Goal: Check status: Check status

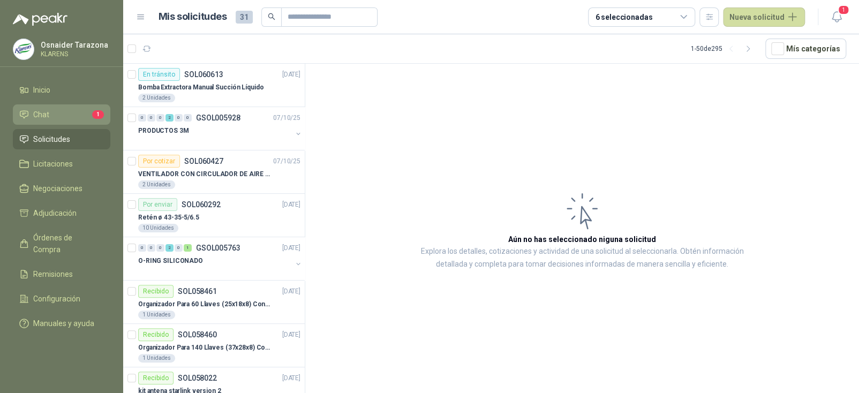
click at [44, 119] on span "Chat" at bounding box center [41, 115] width 16 height 12
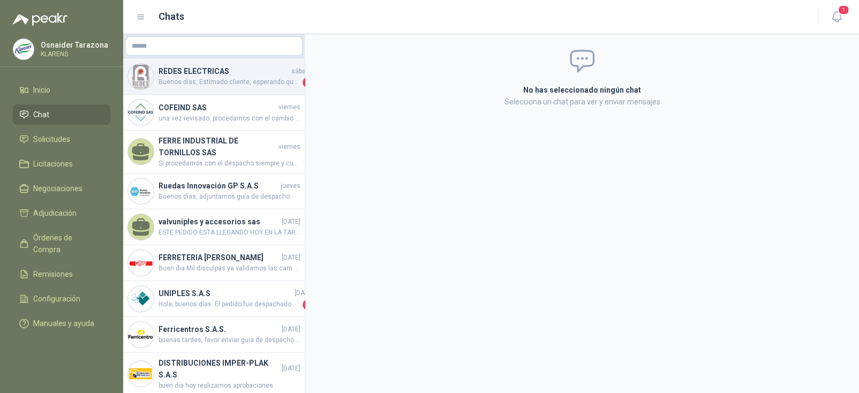
click at [227, 67] on h4 "REDES ELECTRICAS" at bounding box center [223, 71] width 131 height 12
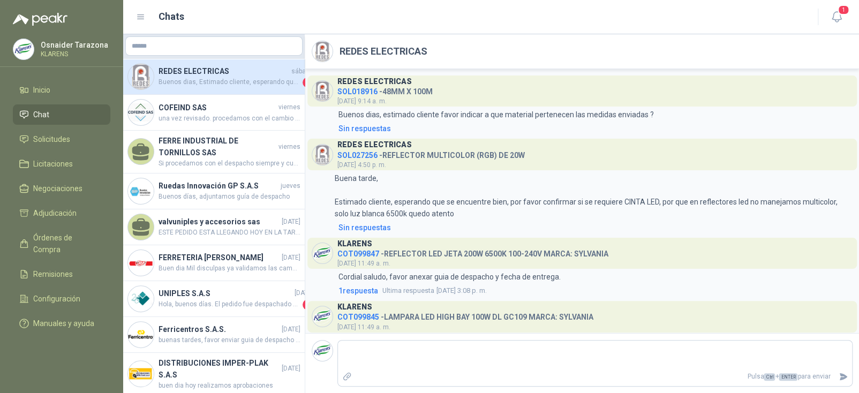
scroll to position [899, 0]
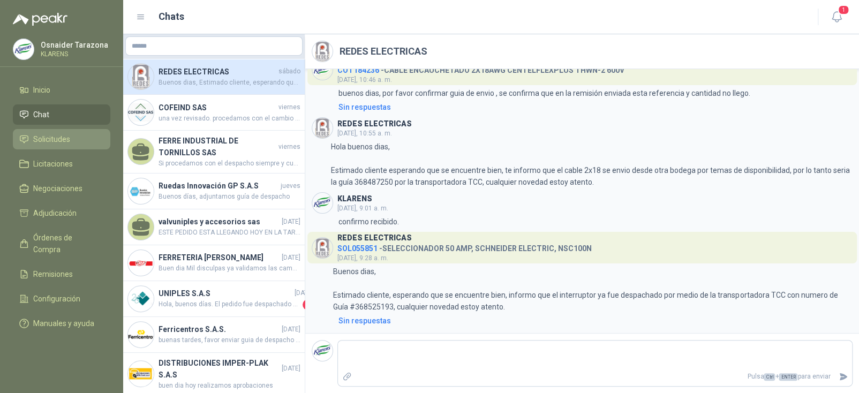
click at [61, 139] on span "Solicitudes" at bounding box center [51, 139] width 37 height 12
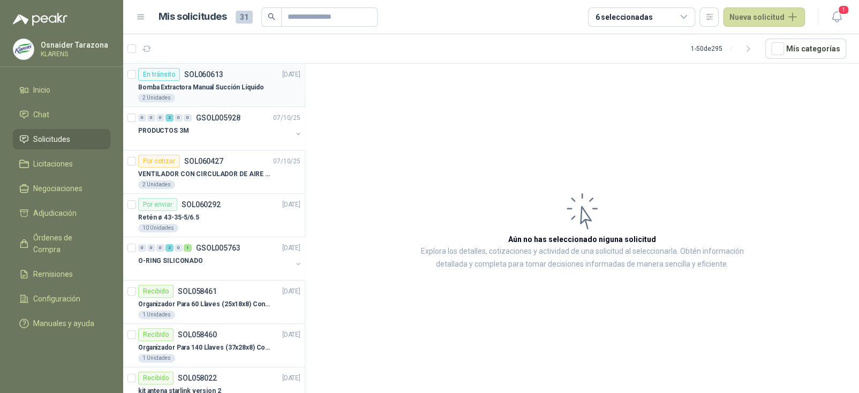
click at [242, 84] on p "Bomba Extractora Manual Succión Líquido" at bounding box center [200, 87] width 125 height 10
click at [246, 70] on div "En tránsito SOL060613 [DATE]" at bounding box center [219, 74] width 162 height 13
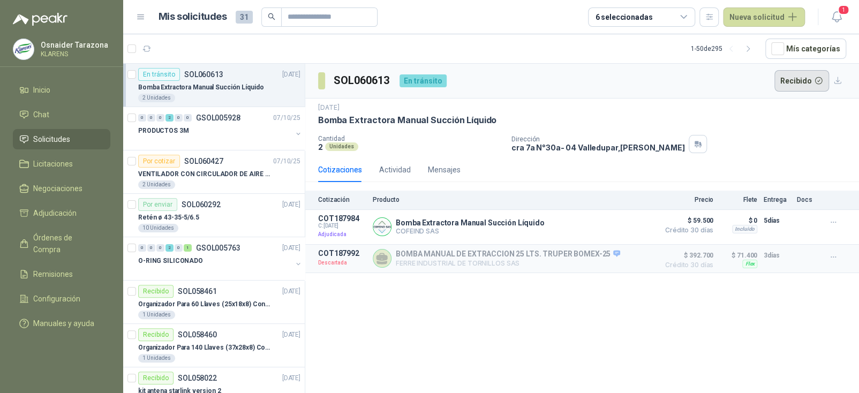
click at [800, 85] on button "Recibido" at bounding box center [801, 80] width 55 height 21
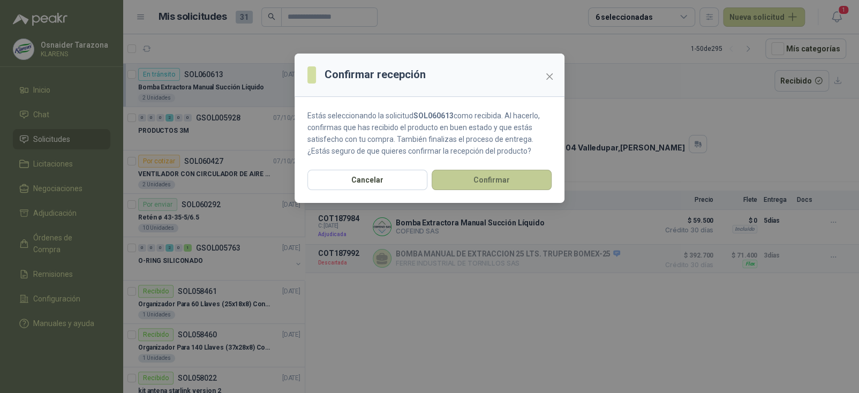
click at [472, 184] on button "Confirmar" at bounding box center [491, 180] width 120 height 20
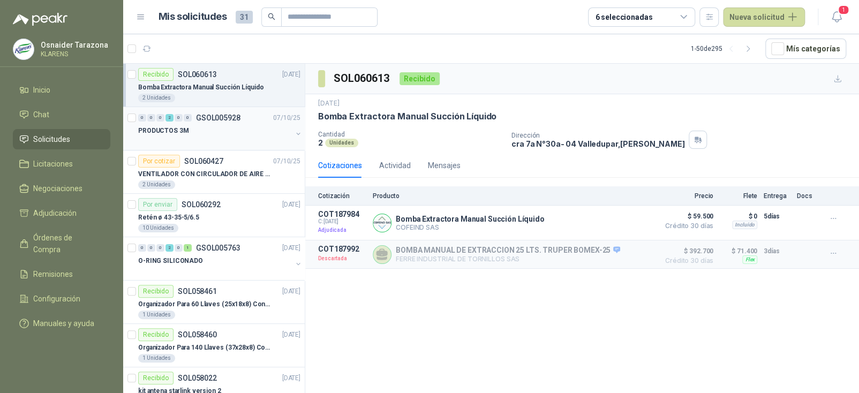
click at [224, 124] on div "PRODUCTOS 3M" at bounding box center [215, 130] width 154 height 13
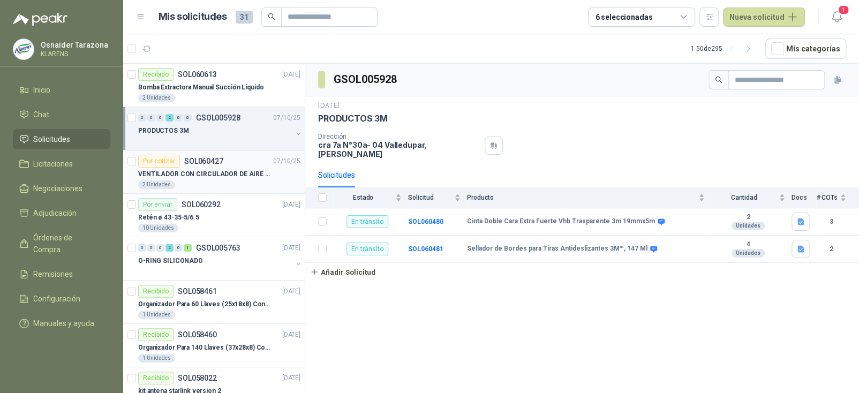
click at [259, 168] on div "VENTILADOR CON CIRCULADOR DE AIRE MULTIPROPOSITO XPOWER DE 14"" at bounding box center [219, 174] width 162 height 13
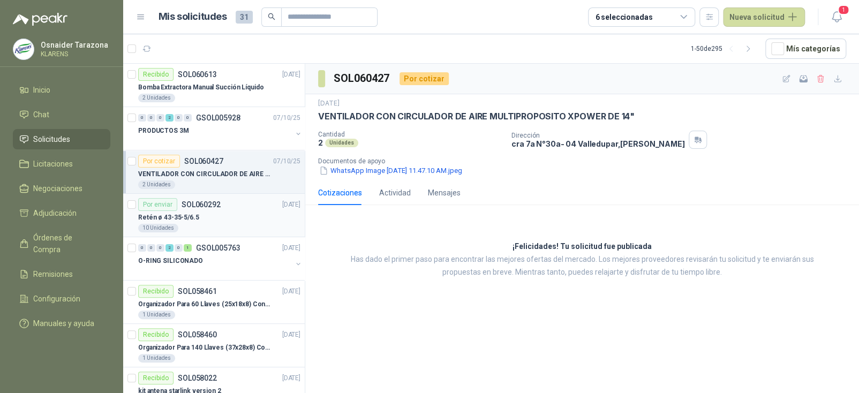
click at [238, 203] on div "Por enviar SOL060292 [DATE]" at bounding box center [219, 204] width 162 height 13
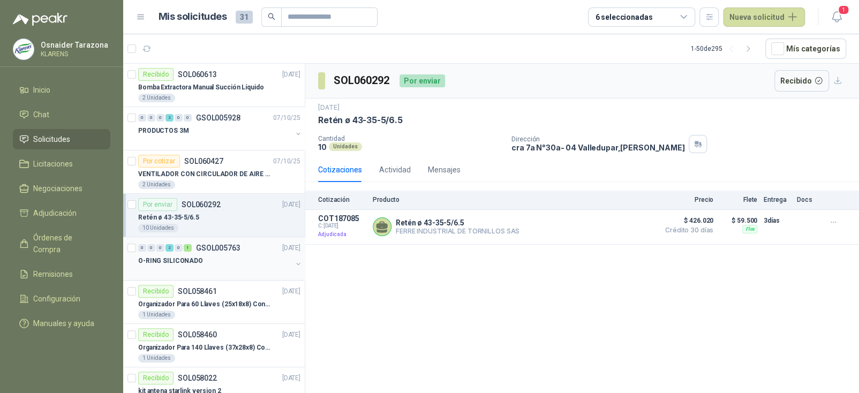
click at [235, 262] on div "O-RING SILICONADO" at bounding box center [215, 260] width 154 height 13
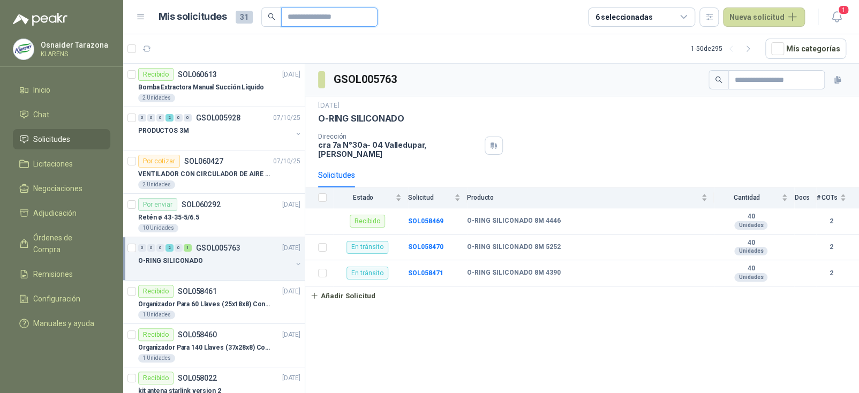
click at [335, 18] on input "text" at bounding box center [324, 17] width 75 height 18
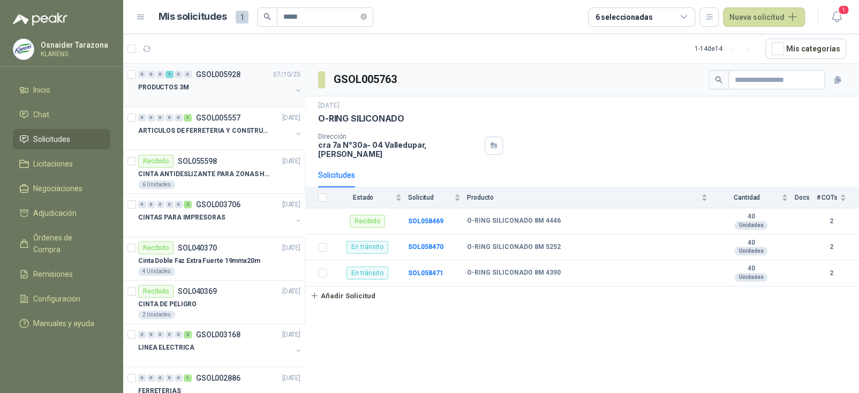
click at [232, 76] on p "GSOL005928" at bounding box center [218, 74] width 44 height 7
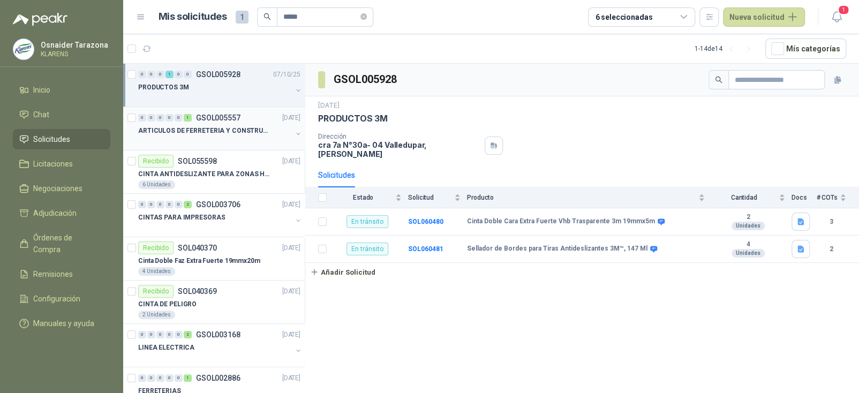
click at [223, 130] on p "ARTICULOS DE FERRETERIA Y CONSTRUCCION EN GENERAL" at bounding box center [204, 131] width 133 height 10
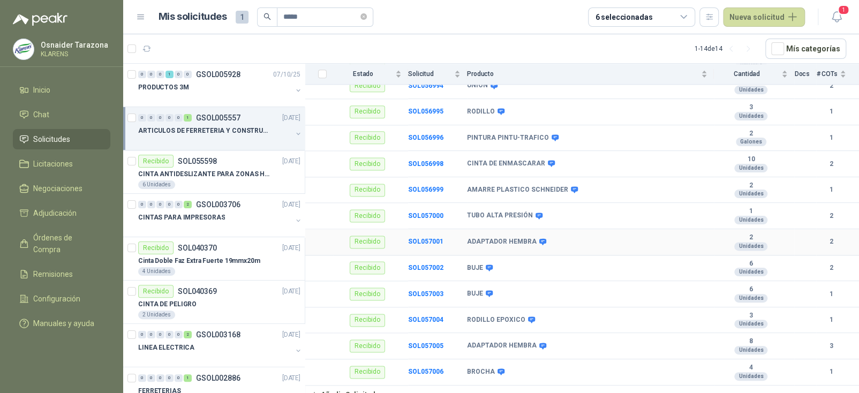
scroll to position [761, 0]
click at [416, 158] on b "SOL056998" at bounding box center [425, 161] width 35 height 7
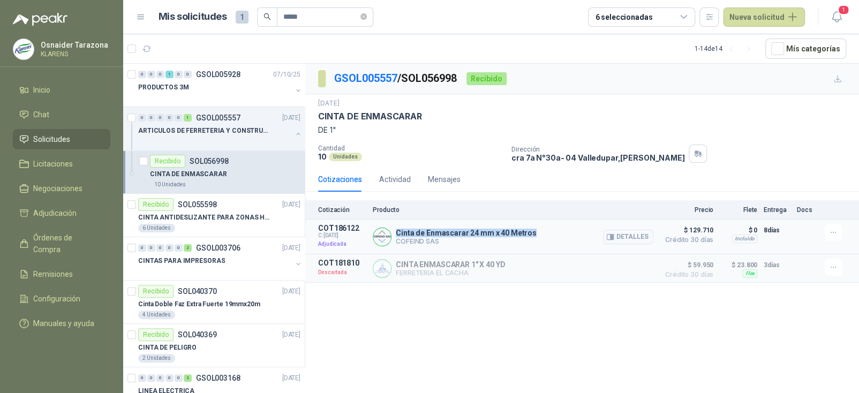
drag, startPoint x: 533, startPoint y: 232, endPoint x: 397, endPoint y: 227, distance: 135.5
click at [397, 227] on div "Cinta de Enmascarar 24 mm x 40 Metros COFEIND SAS Detalles" at bounding box center [513, 237] width 281 height 26
drag, startPoint x: 300, startPoint y: 14, endPoint x: 240, endPoint y: 22, distance: 60.0
click at [240, 22] on div "Mis solicitudes 1 *****" at bounding box center [265, 16] width 215 height 19
type input "*****"
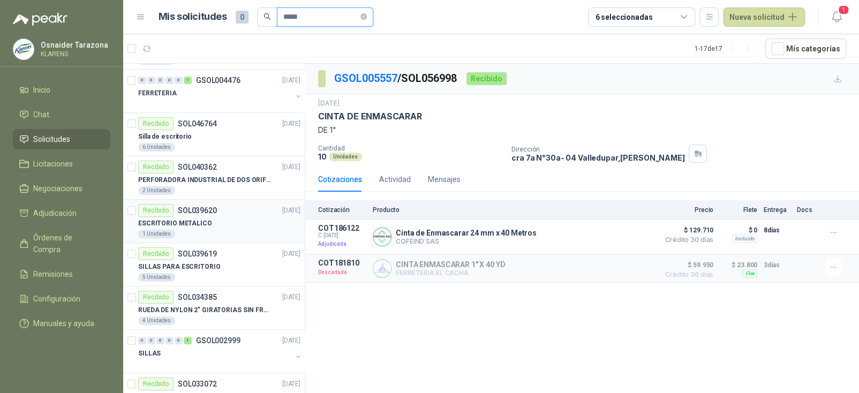
scroll to position [214, 0]
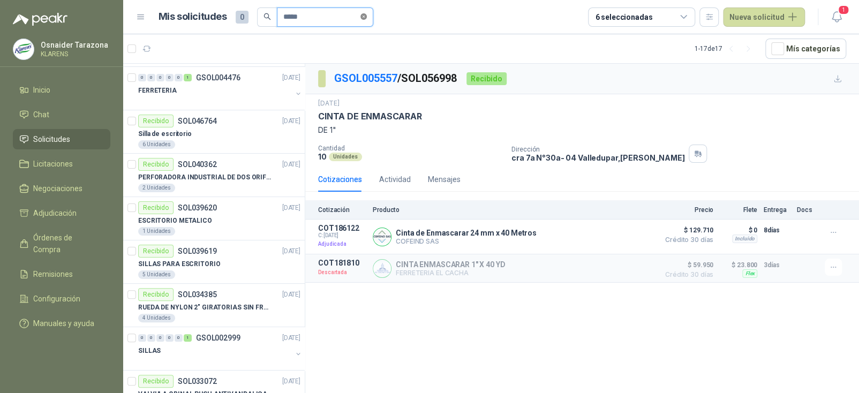
click at [367, 19] on icon "close-circle" at bounding box center [363, 16] width 6 height 6
drag, startPoint x: 642, startPoint y: 3, endPoint x: 635, endPoint y: 17, distance: 15.1
click at [639, 4] on header "Mis solicitudes 0 6 seleccionadas Nueva solicitud 1" at bounding box center [491, 17] width 736 height 34
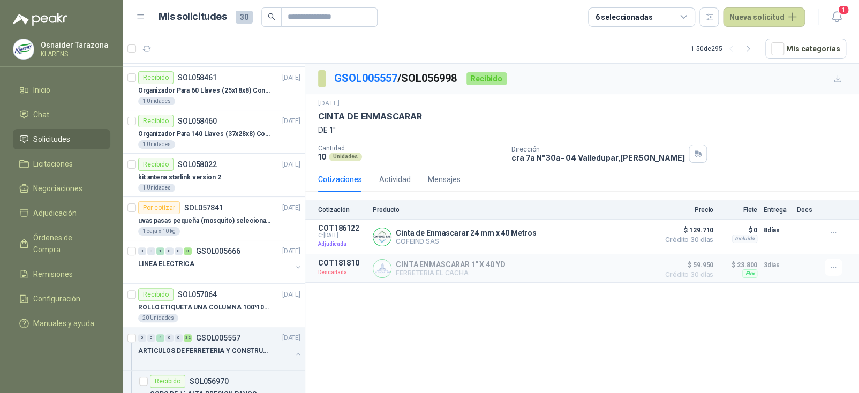
click at [634, 18] on div "6 seleccionadas" at bounding box center [623, 17] width 57 height 12
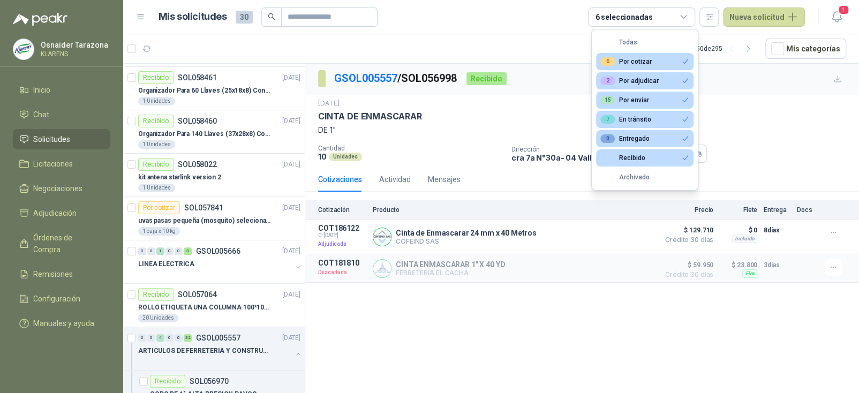
click at [643, 44] on button "Todas" at bounding box center [644, 42] width 97 height 17
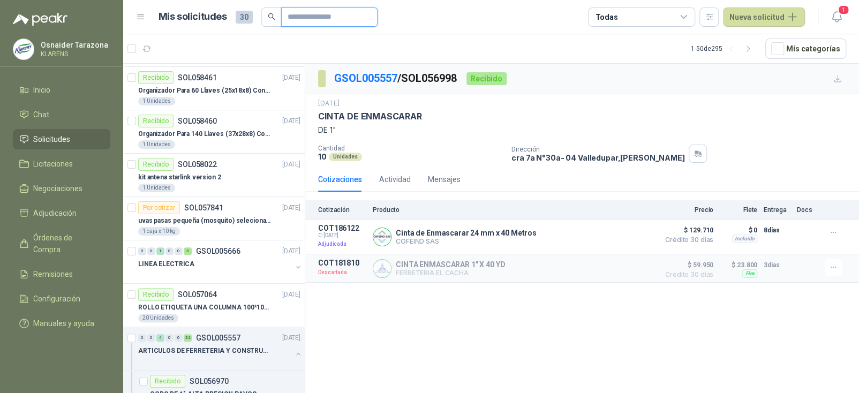
click at [316, 14] on input "text" at bounding box center [324, 17] width 75 height 18
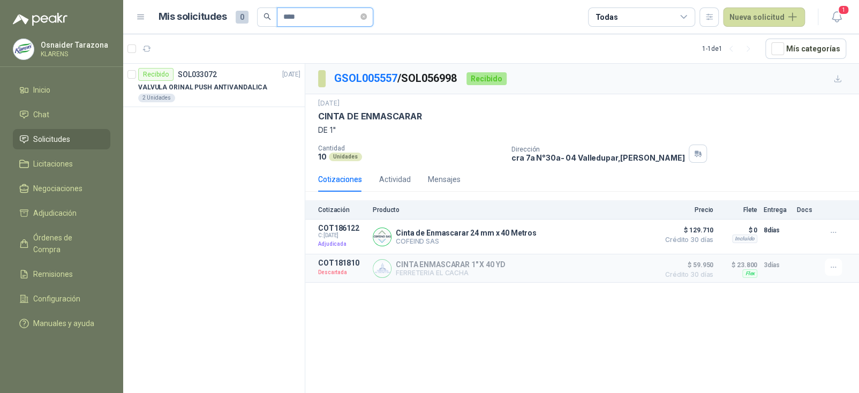
drag, startPoint x: 327, startPoint y: 16, endPoint x: 239, endPoint y: 24, distance: 88.7
click at [238, 23] on div "Mis solicitudes 0 ****" at bounding box center [265, 16] width 215 height 19
type input "****"
click at [373, 17] on span "****" at bounding box center [325, 16] width 96 height 19
drag, startPoint x: 369, startPoint y: 19, endPoint x: 357, endPoint y: 16, distance: 12.6
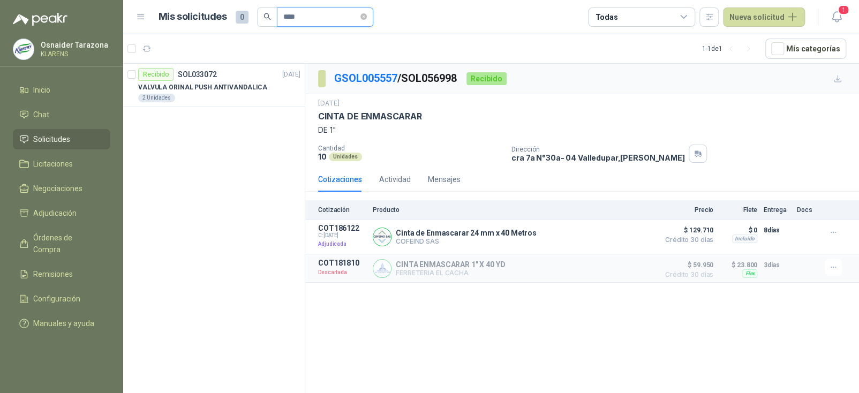
click at [367, 19] on icon "close-circle" at bounding box center [363, 16] width 6 height 6
click at [339, 14] on input "text" at bounding box center [320, 17] width 75 height 18
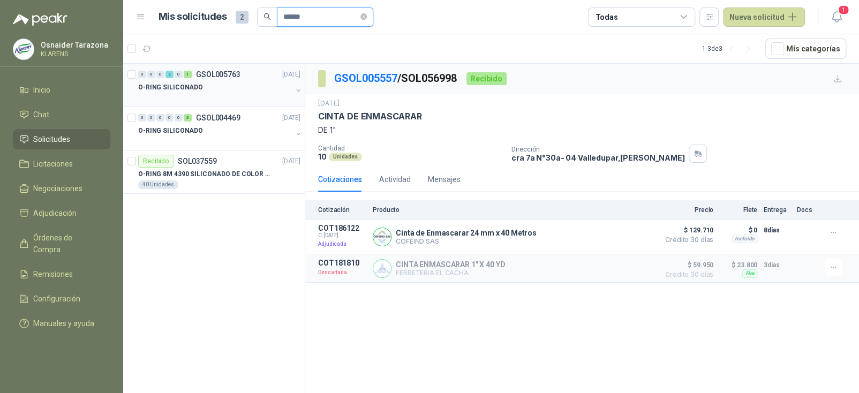
type input "******"
click at [221, 95] on div at bounding box center [215, 98] width 154 height 9
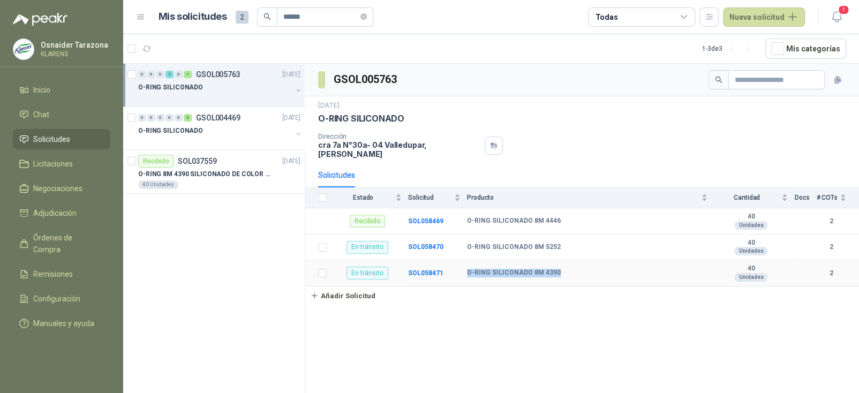
drag, startPoint x: 466, startPoint y: 264, endPoint x: 560, endPoint y: 270, distance: 93.9
click at [560, 270] on td "O-RING SILICONADO 8M 4390" at bounding box center [590, 273] width 247 height 26
copy b "O-RING SILICONADO 8M 4390"
